Goal: Task Accomplishment & Management: Manage account settings

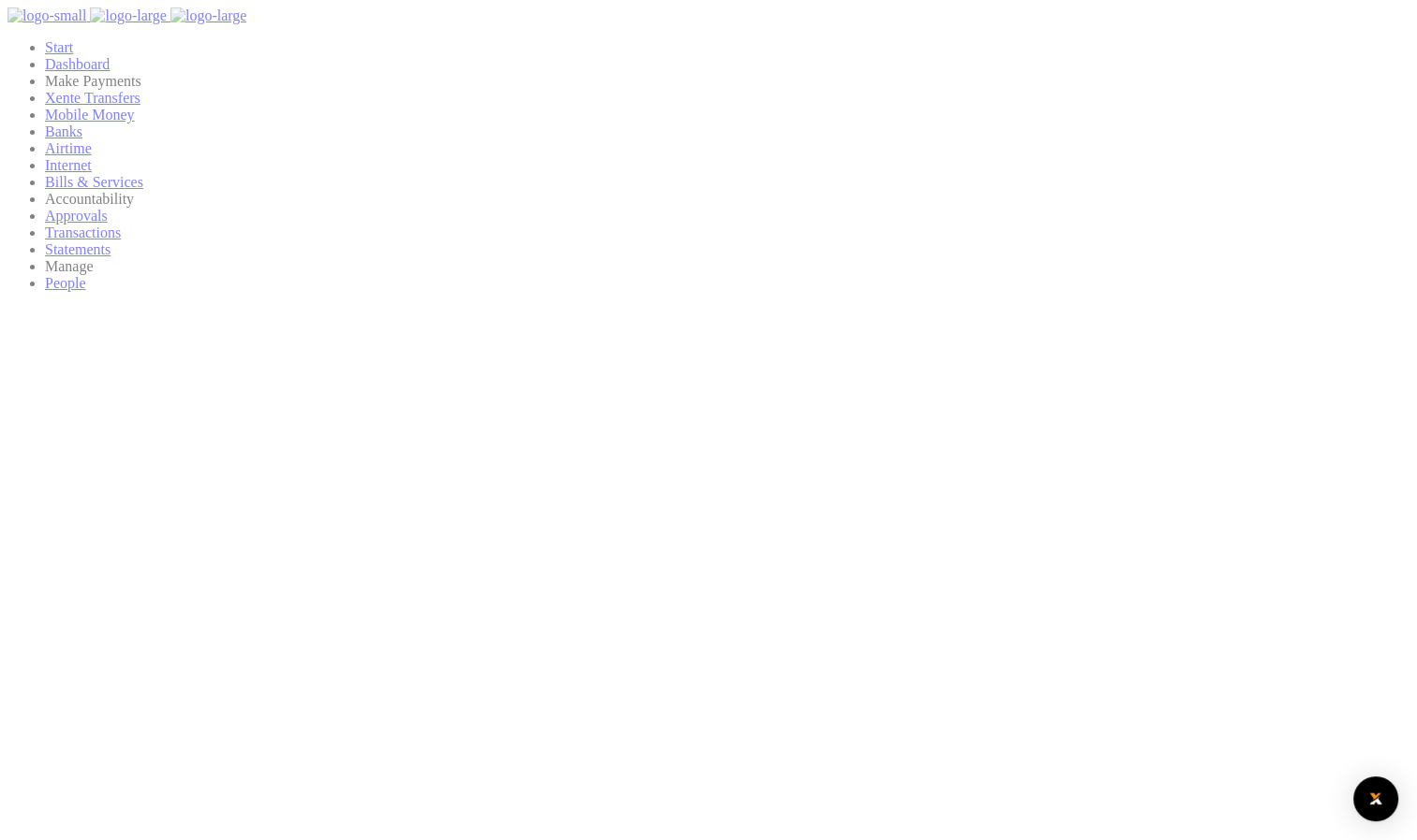
scroll to position [15, 15]
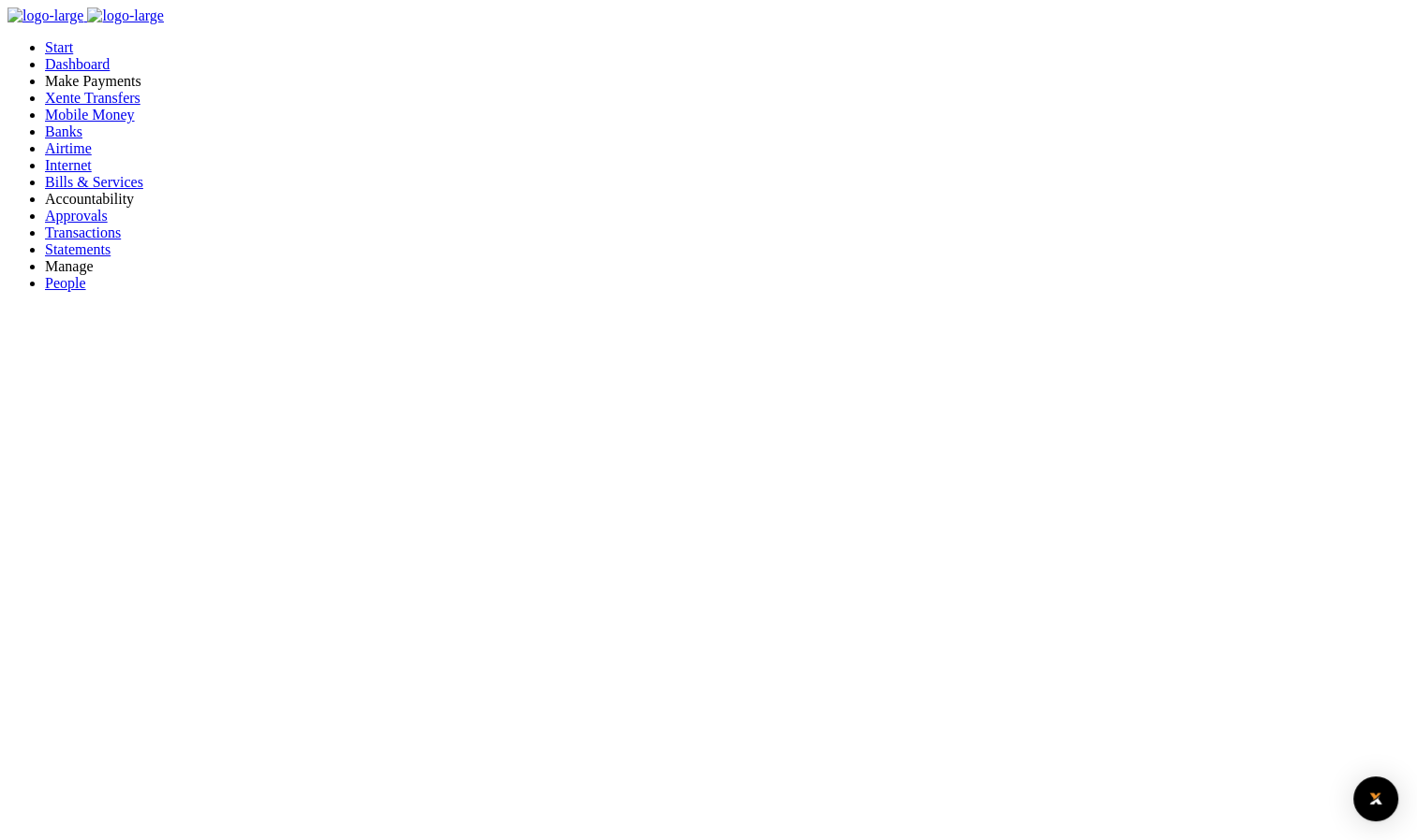
click at [79, 190] on span "Bills & Services" at bounding box center [94, 182] width 98 height 16
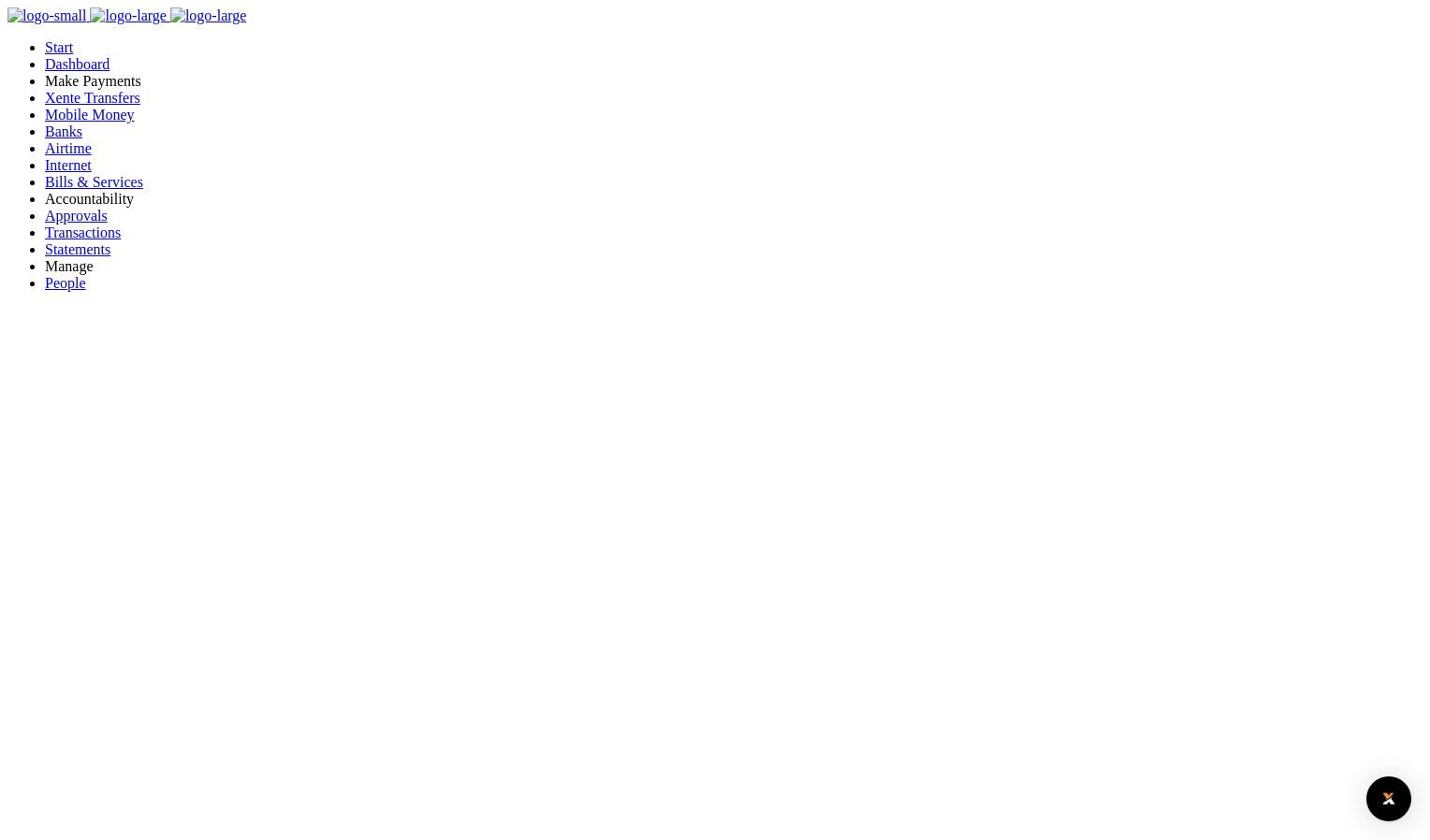
drag, startPoint x: 515, startPoint y: 278, endPoint x: 566, endPoint y: 320, distance: 66.1
copy p "04239760277"
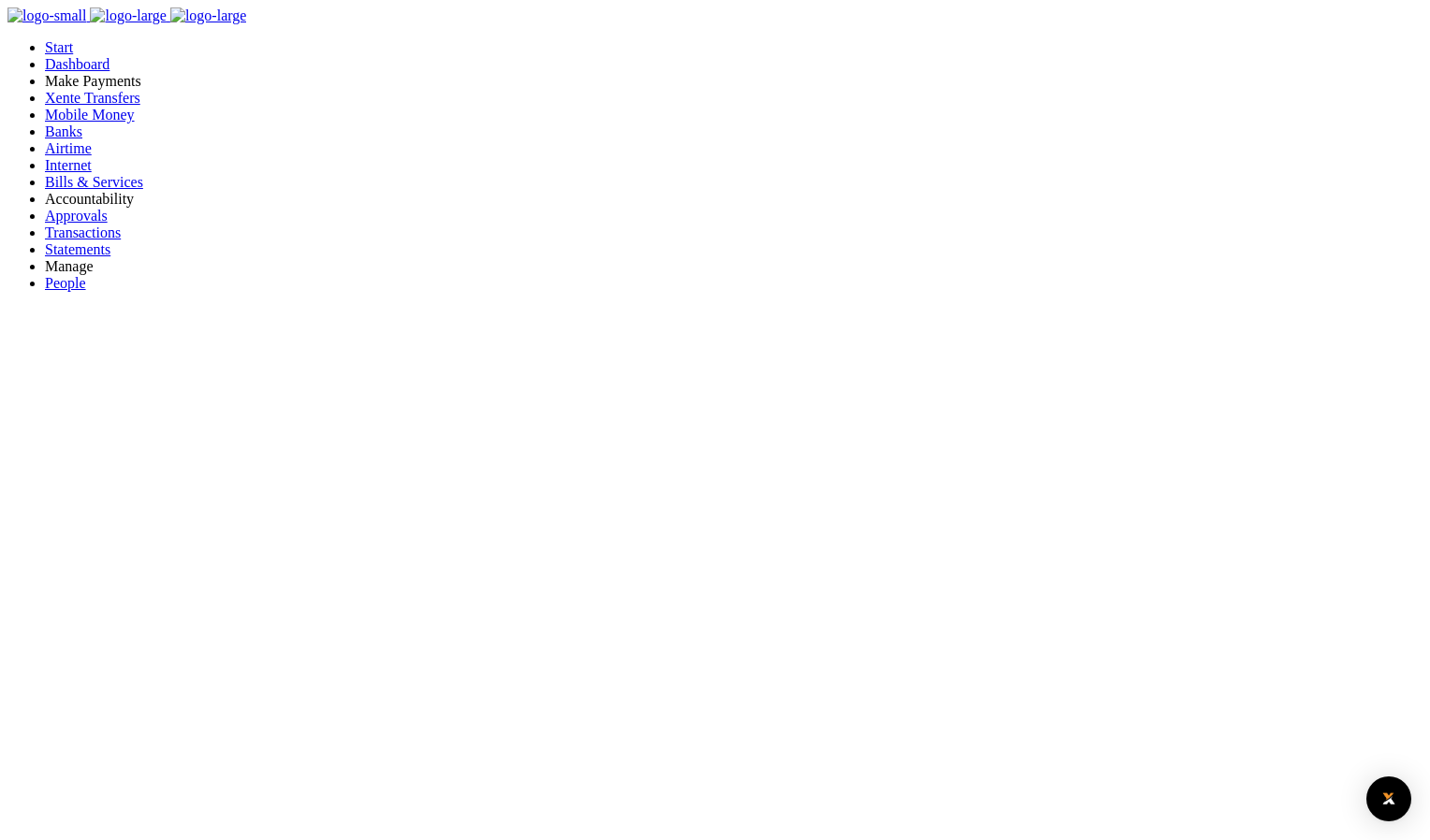
type input "04239760277"
select select "POSTPAID"
